Goal: Find specific page/section: Find specific page/section

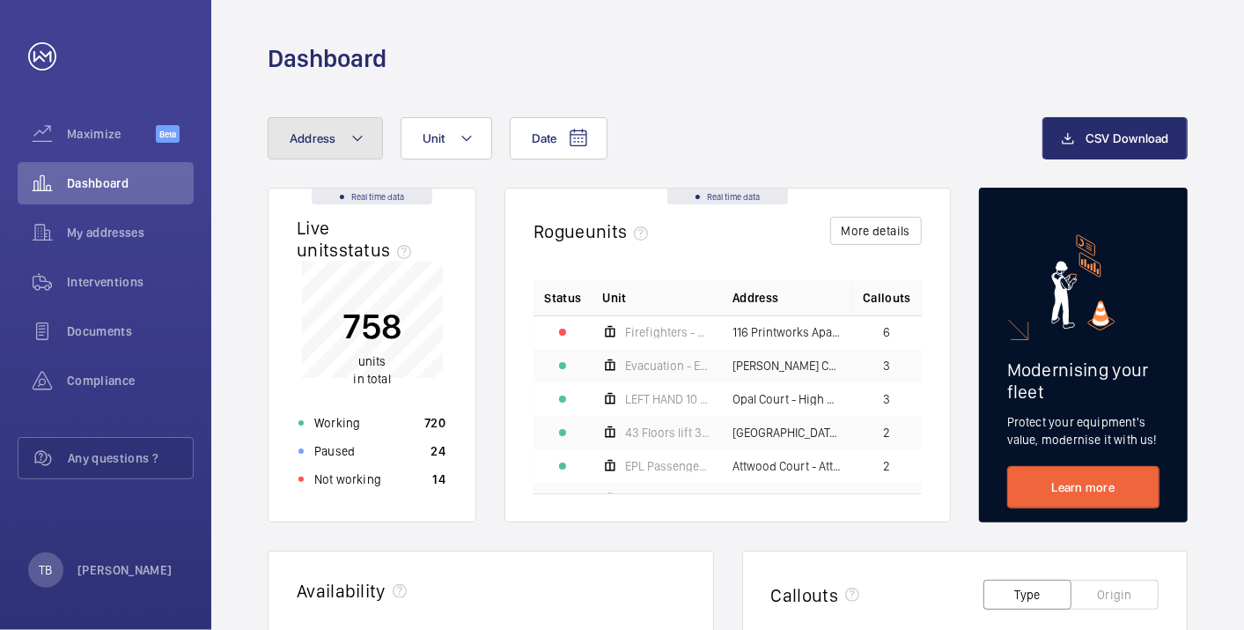
click at [333, 132] on span "Address" at bounding box center [313, 138] width 47 height 14
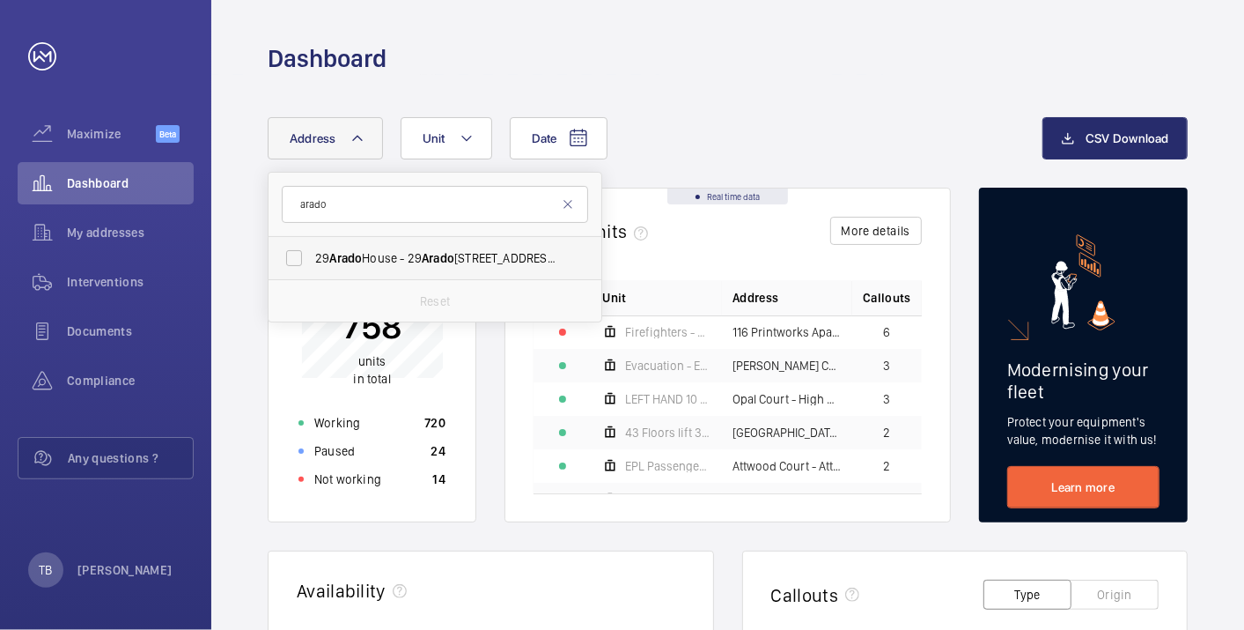
type input "arado"
click at [377, 249] on span "[STREET_ADDRESS]" at bounding box center [436, 258] width 242 height 18
click at [312, 249] on input "[STREET_ADDRESS]" at bounding box center [294, 257] width 35 height 35
checkbox input "true"
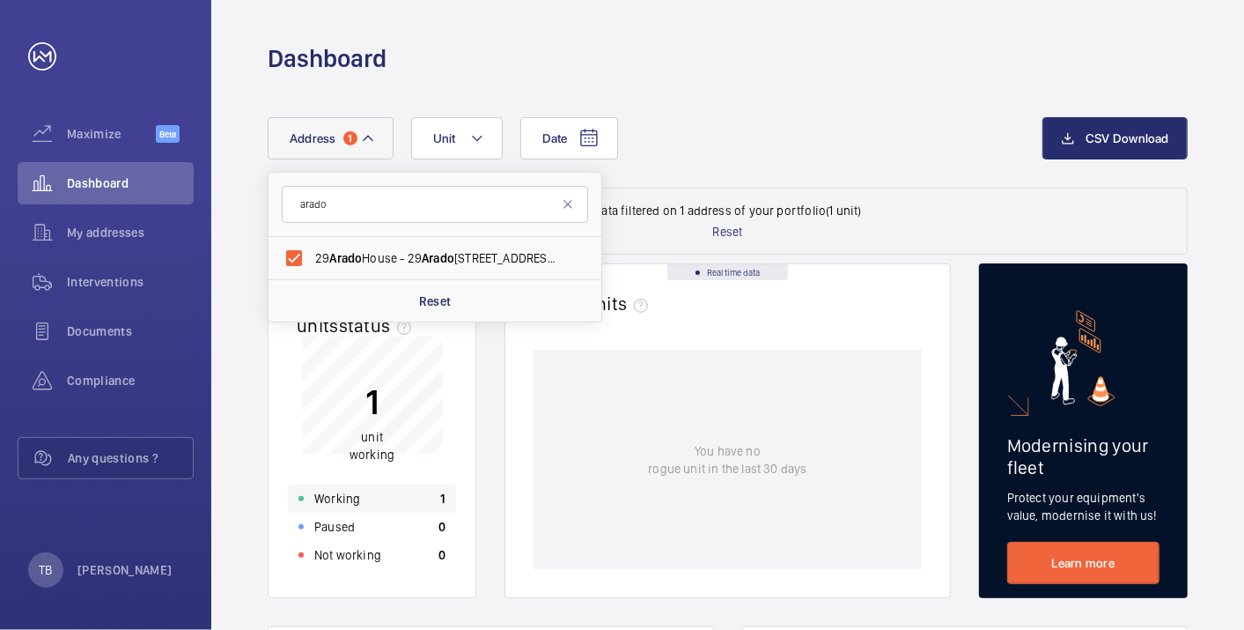
click at [394, 496] on div "Working 1" at bounding box center [372, 498] width 168 height 28
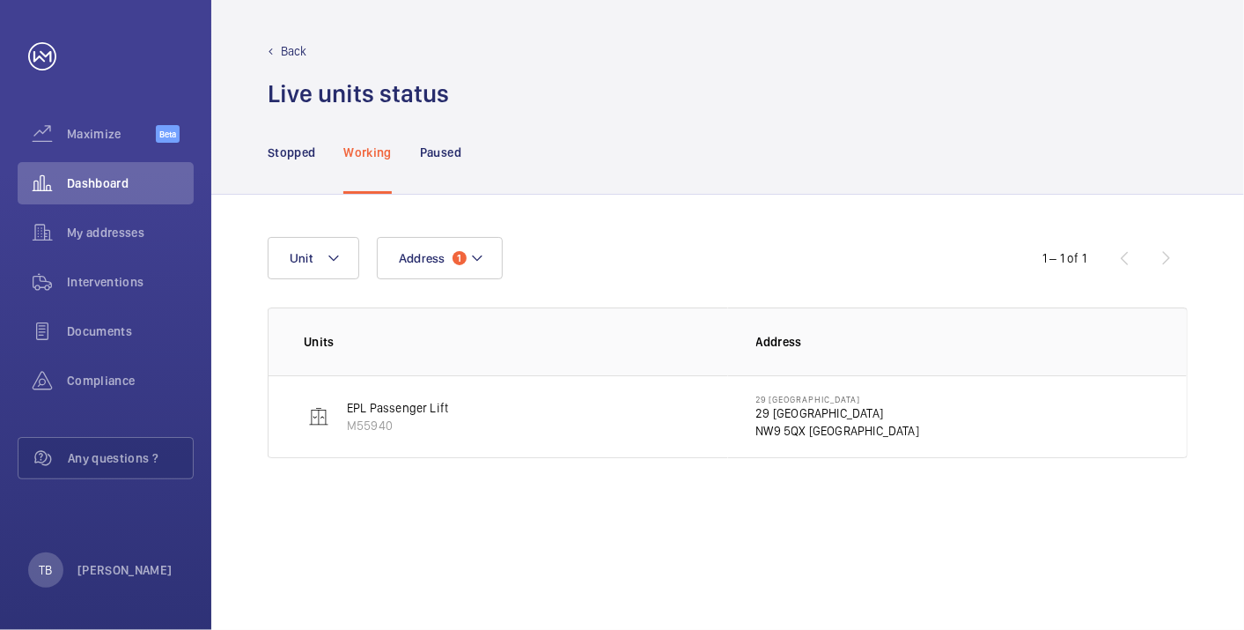
click at [793, 411] on p "29 [GEOGRAPHIC_DATA]" at bounding box center [838, 413] width 164 height 18
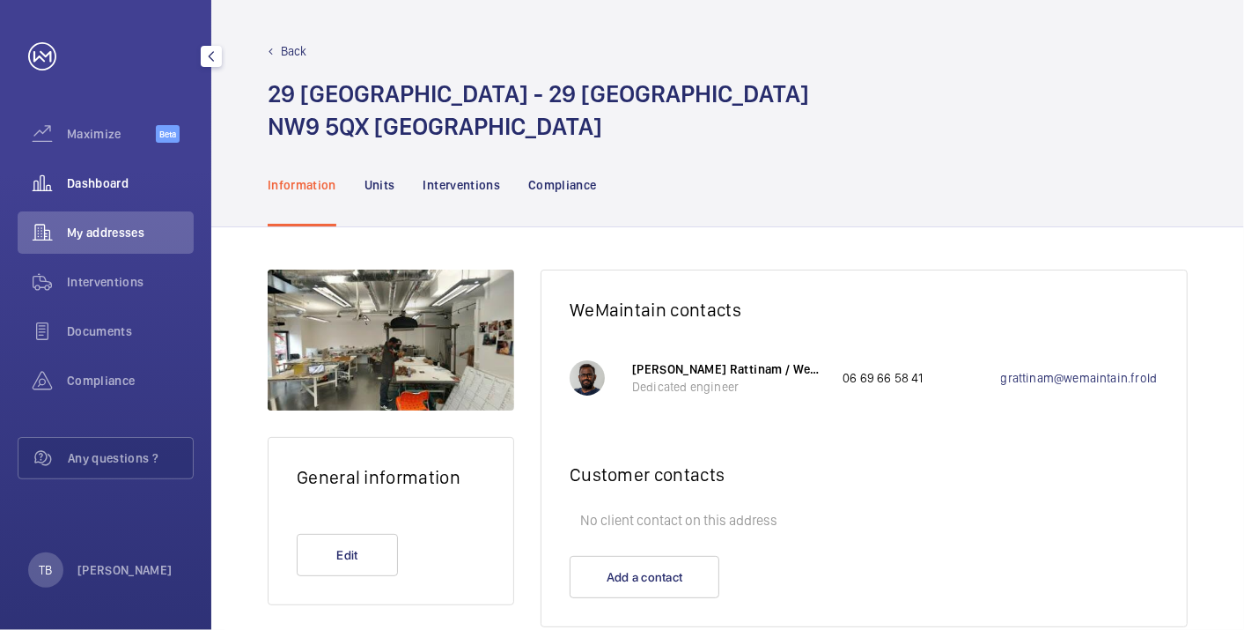
click at [85, 177] on span "Dashboard" at bounding box center [130, 183] width 127 height 18
